Goal: Go to known website: Access a specific website the user already knows

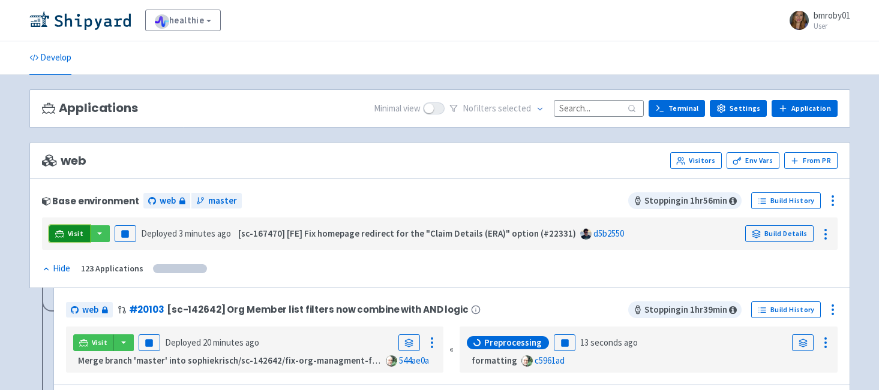
click at [67, 233] on link "Visit" at bounding box center [69, 234] width 41 height 17
